Goal: Find specific page/section: Find specific page/section

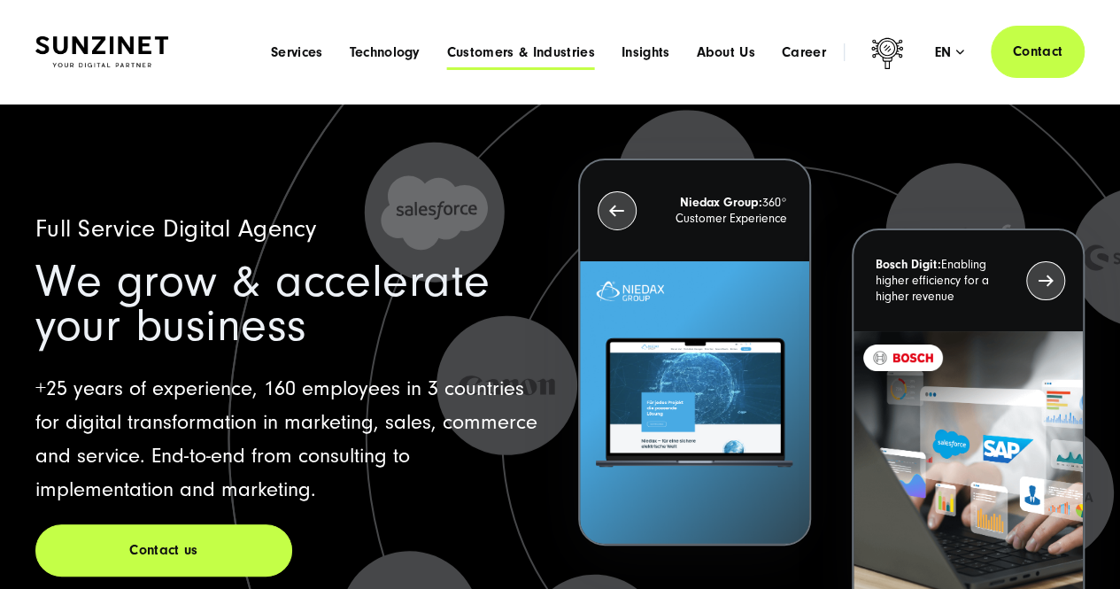
click at [528, 50] on span "Customers & Industries" at bounding box center [521, 52] width 148 height 18
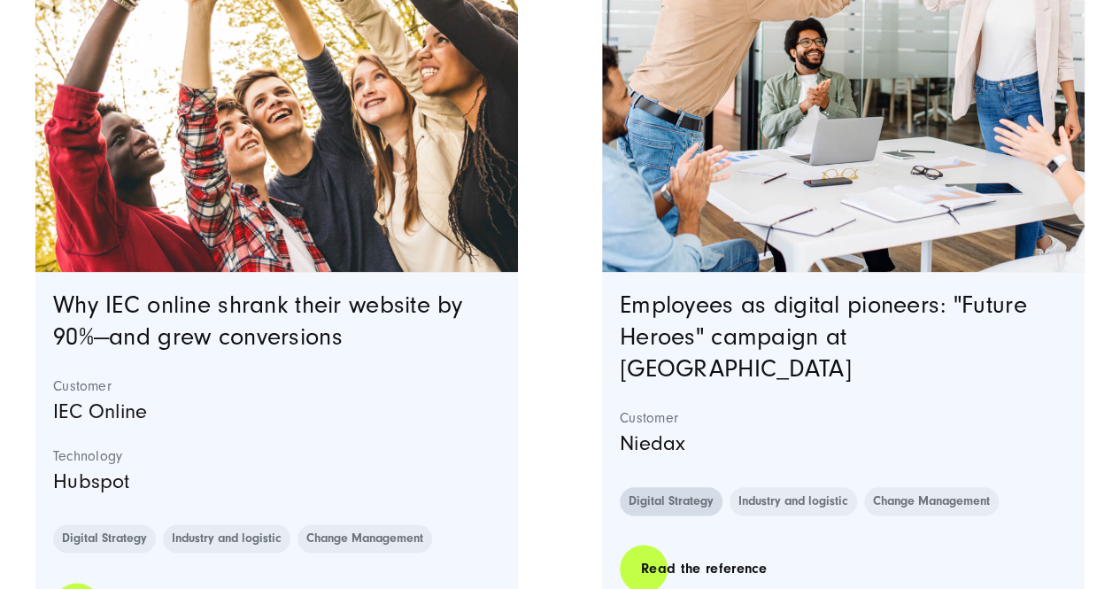
scroll to position [797, 0]
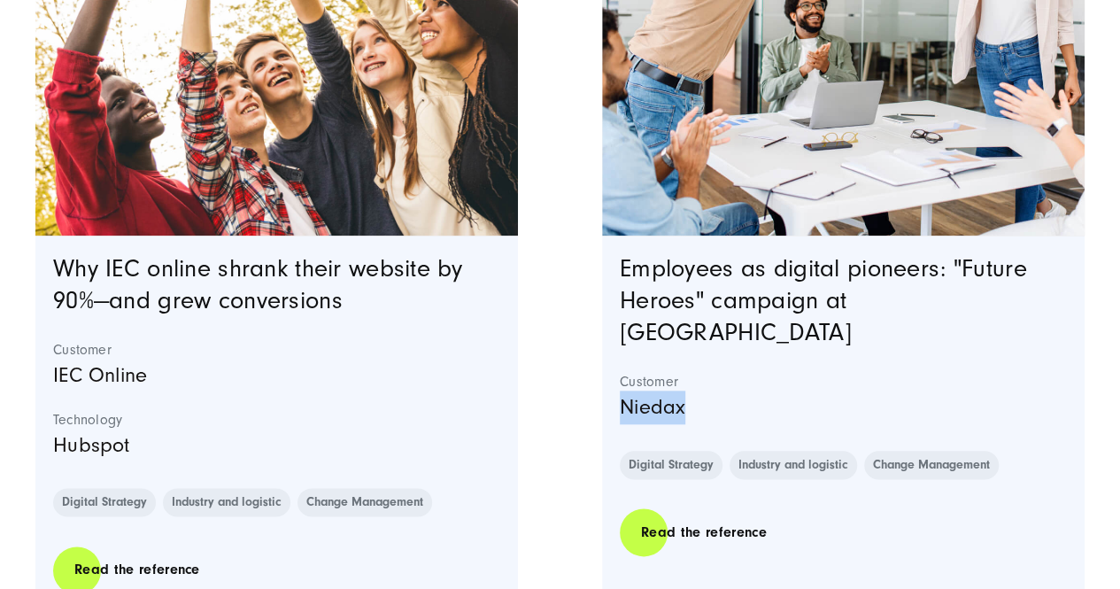
drag, startPoint x: 690, startPoint y: 378, endPoint x: 613, endPoint y: 374, distance: 77.2
click at [613, 374] on div "Employees as digital pioneers: "Future Heroes" campaign at Niedax Customer Nied…" at bounding box center [843, 424] width 483 height 377
copy p "Niedax"
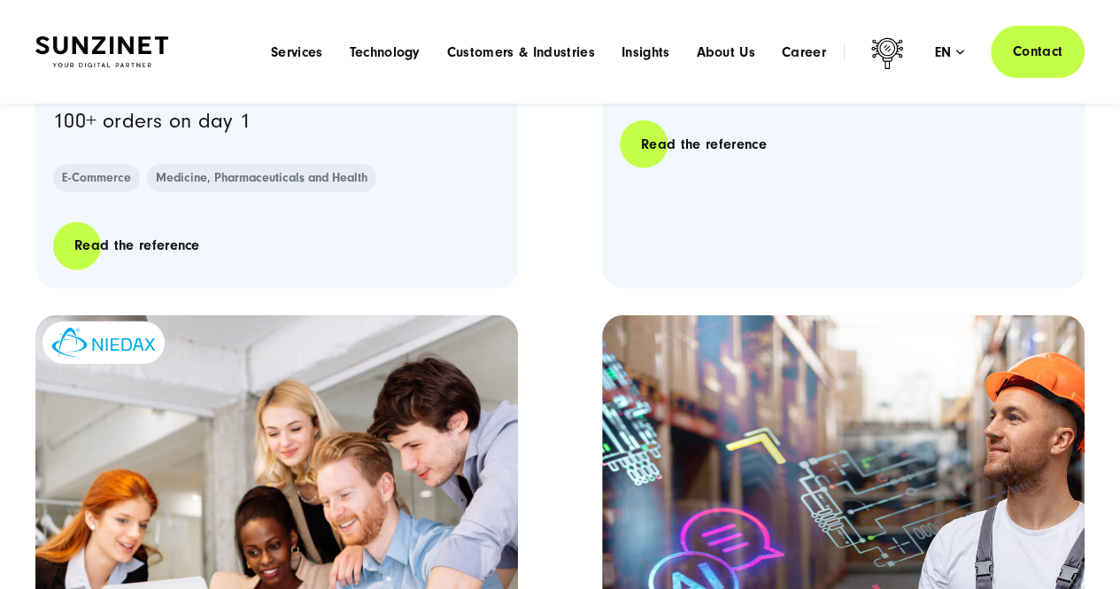
scroll to position [2037, 0]
